Goal: Complete application form: Complete application form

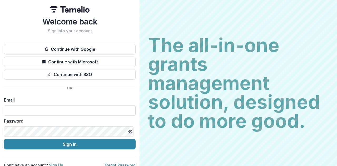
click at [63, 109] on input at bounding box center [70, 110] width 132 height 11
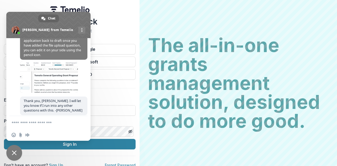
scroll to position [284, 0]
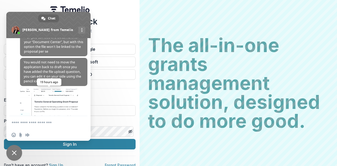
click at [63, 110] on span at bounding box center [49, 104] width 58 height 32
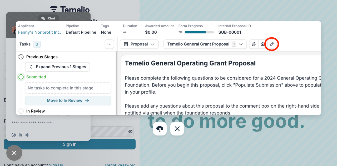
click at [183, 71] on img at bounding box center [168, 68] width 305 height 94
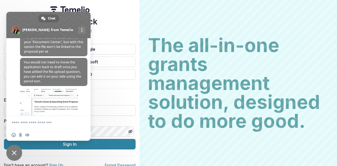
click at [108, 109] on input at bounding box center [70, 110] width 132 height 11
type input "**********"
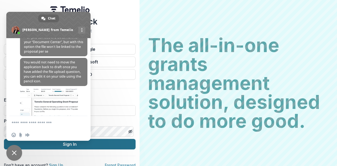
click at [115, 149] on button "Sign In" at bounding box center [70, 144] width 132 height 11
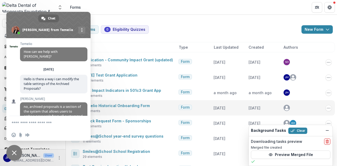
scroll to position [284, 0]
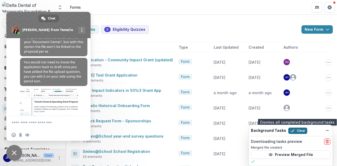
click at [300, 131] on button "Clear" at bounding box center [297, 131] width 19 height 6
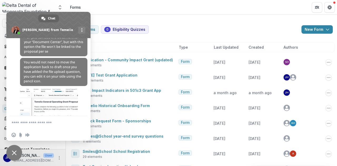
click at [200, 31] on div "20 Forms 0 Eligibility Quizzes New Form New Eligibility Quiz New Form" at bounding box center [201, 29] width 262 height 8
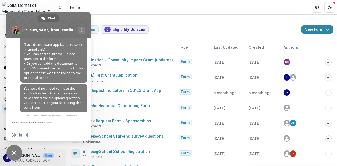
scroll to position [231, 0]
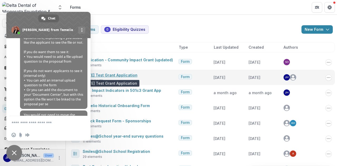
click at [121, 74] on link "[DATE] Test Grant Application" at bounding box center [110, 75] width 55 height 4
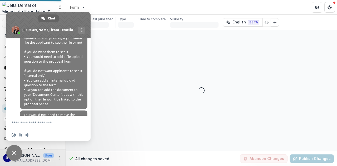
click at [16, 153] on span "Close chat" at bounding box center [14, 152] width 5 height 5
select select "**********"
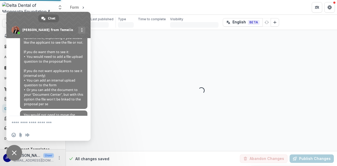
select select "**********"
select select "********"
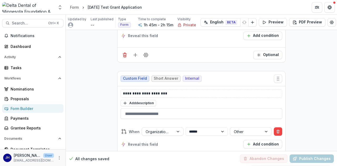
scroll to position [2788, 0]
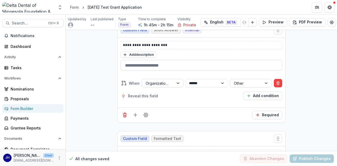
click at [26, 106] on div "Form Builder" at bounding box center [35, 109] width 49 height 6
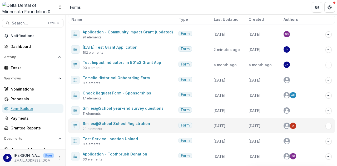
scroll to position [13, 0]
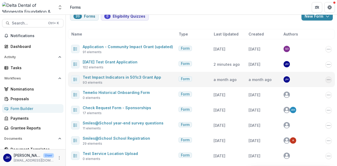
click at [326, 79] on icon "Options" at bounding box center [328, 80] width 4 height 4
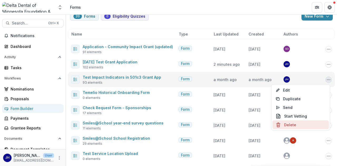
click at [296, 124] on button "Delete" at bounding box center [300, 124] width 56 height 9
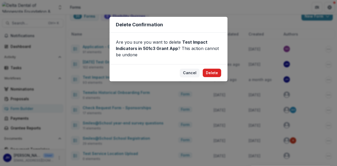
click at [213, 73] on button "Delete" at bounding box center [212, 73] width 18 height 8
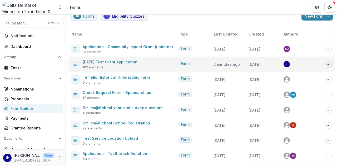
click at [326, 63] on icon "Options" at bounding box center [328, 64] width 4 height 4
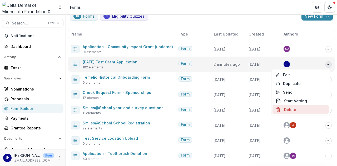
click at [290, 108] on button "Delete" at bounding box center [300, 109] width 56 height 9
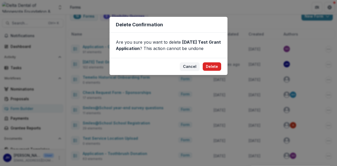
click at [216, 65] on button "Delete" at bounding box center [212, 66] width 18 height 8
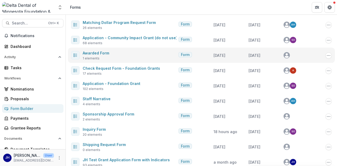
scroll to position [167, 0]
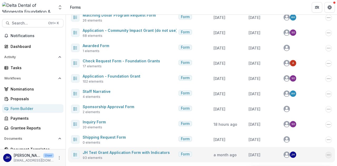
click at [327, 155] on icon "Options" at bounding box center [328, 155] width 4 height 4
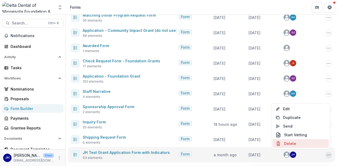
click at [301, 143] on button "Delete" at bounding box center [300, 143] width 56 height 9
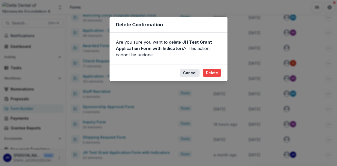
click at [187, 72] on button "Cancel" at bounding box center [190, 73] width 20 height 8
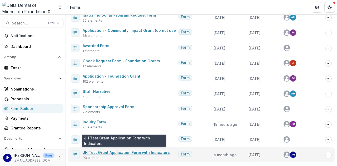
click at [117, 154] on link "JH Test Grant Application Form with Indicators" at bounding box center [126, 152] width 87 height 4
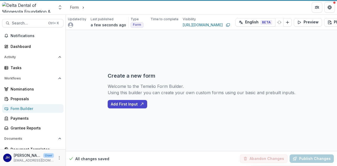
select select "********"
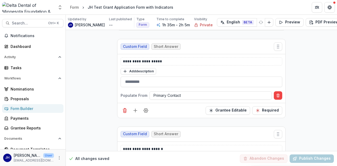
scroll to position [1184, 0]
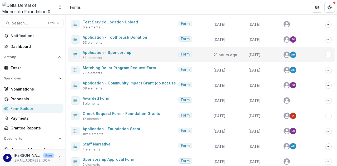
scroll to position [88, 0]
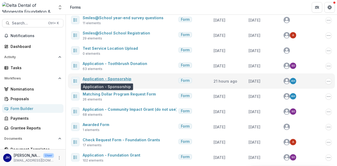
click at [121, 77] on link "Application - Sponsorship" at bounding box center [107, 79] width 49 height 4
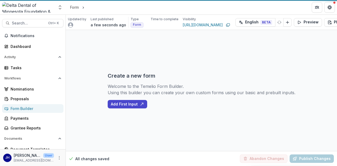
select select "********"
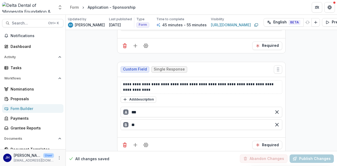
scroll to position [763, 0]
